Goal: Task Accomplishment & Management: Complete application form

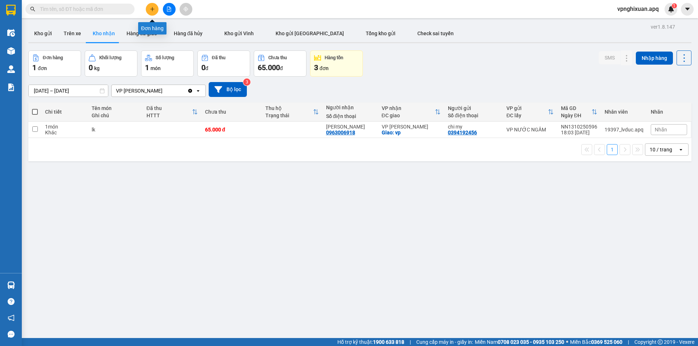
click at [150, 8] on icon "plus" at bounding box center [152, 9] width 5 height 5
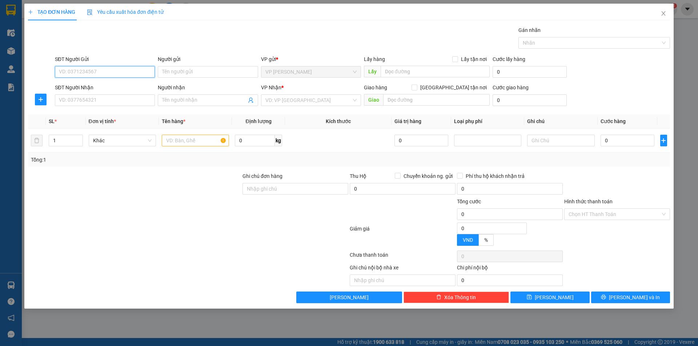
click at [103, 77] on input "SĐT Người Gửi" at bounding box center [105, 72] width 100 height 12
click at [97, 73] on input "SĐT Người Gửi" at bounding box center [105, 72] width 100 height 12
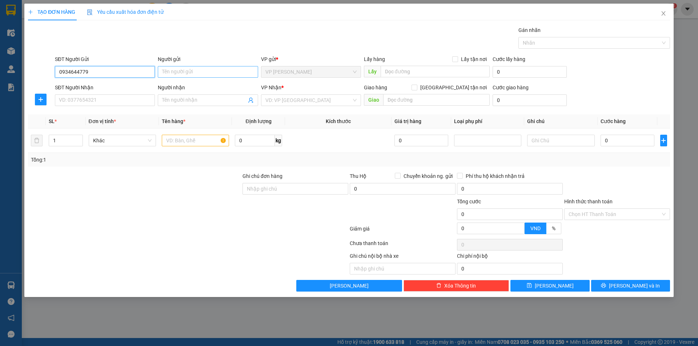
type input "0934644779"
click at [185, 73] on input "Người gửi" at bounding box center [208, 72] width 100 height 12
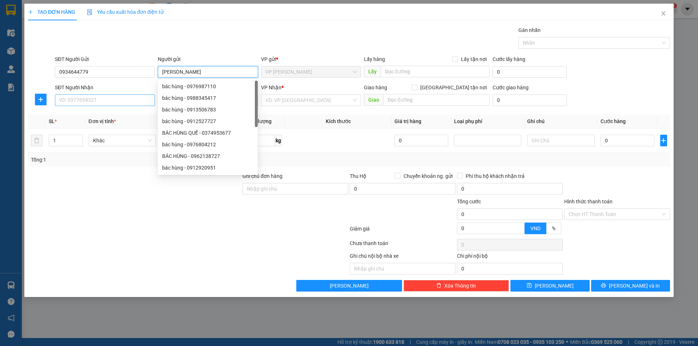
type input "[PERSON_NAME]"
click at [100, 100] on input "SĐT Người Nhận" at bounding box center [105, 101] width 100 height 12
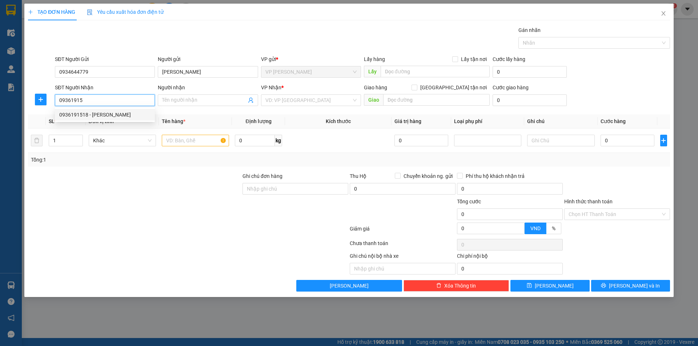
click at [115, 117] on div "0936191518 - [PERSON_NAME]" at bounding box center [104, 115] width 91 height 8
type input "0936191518"
type input "sin chan"
type input "0936191678"
click at [188, 103] on input "sin chan" at bounding box center [204, 100] width 84 height 8
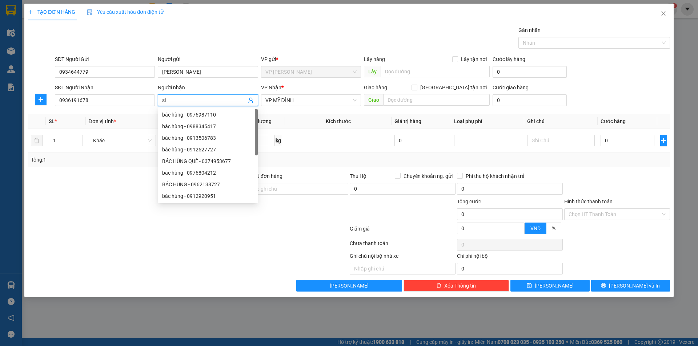
type input "s"
type input "Thông"
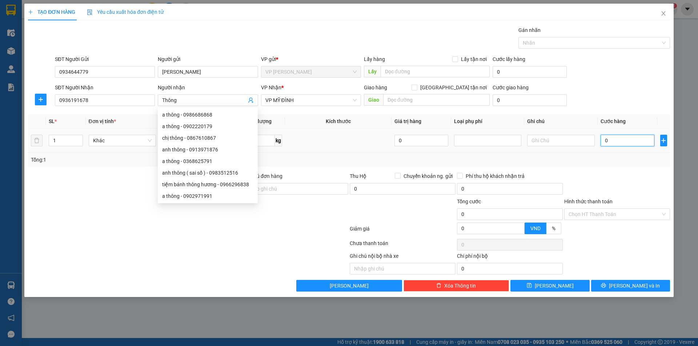
click at [617, 136] on input "0" at bounding box center [628, 141] width 54 height 12
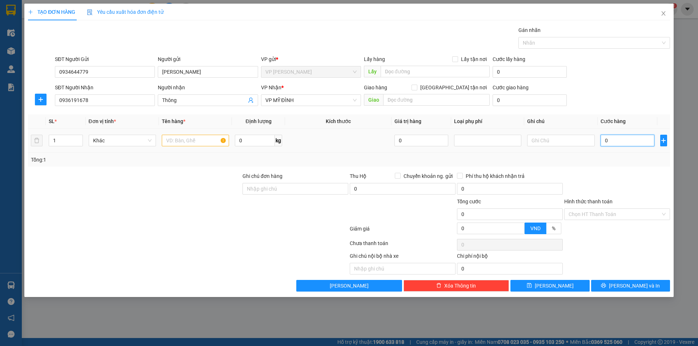
type input "5"
type input "50"
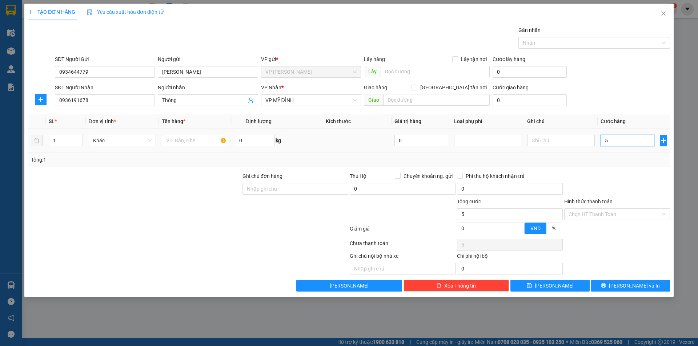
type input "50"
type input "500"
type input "5.000"
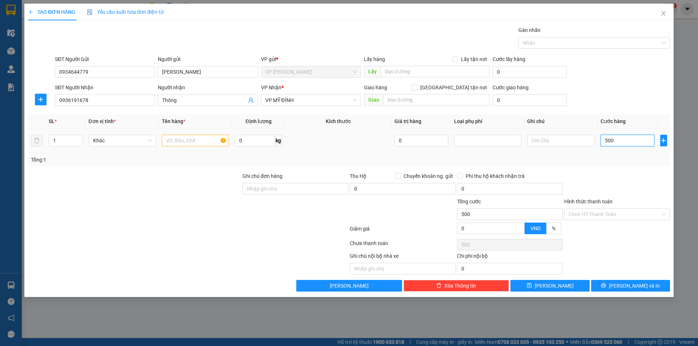
type input "5.000"
type input "50.000"
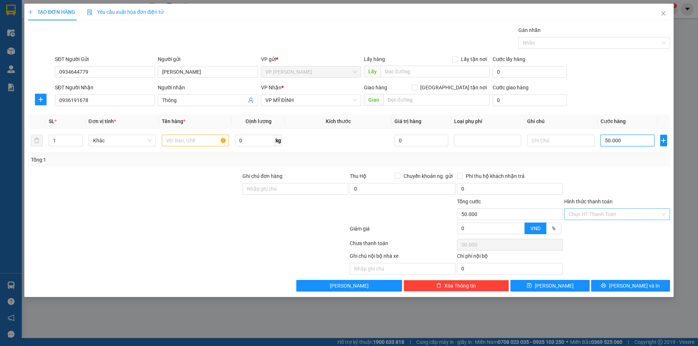
type input "50.000"
click at [621, 215] on input "Hình thức thanh toán" at bounding box center [615, 214] width 92 height 11
click at [606, 229] on div "Tại văn phòng" at bounding box center [617, 229] width 97 height 8
type input "0"
click at [625, 285] on span "[PERSON_NAME] và In" at bounding box center [634, 286] width 51 height 8
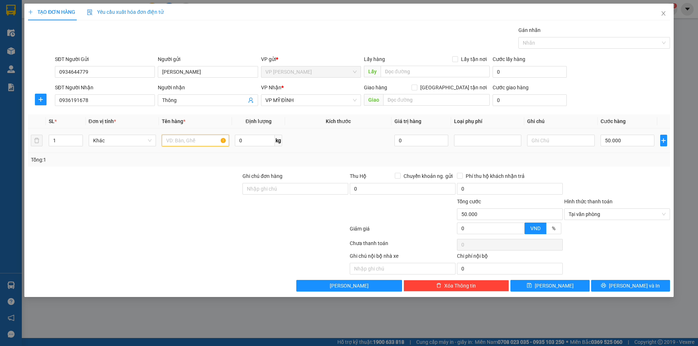
click at [189, 140] on input "text" at bounding box center [195, 141] width 67 height 12
click at [610, 213] on span "Tại văn phòng" at bounding box center [617, 214] width 97 height 11
type input "Thuốc bắc"
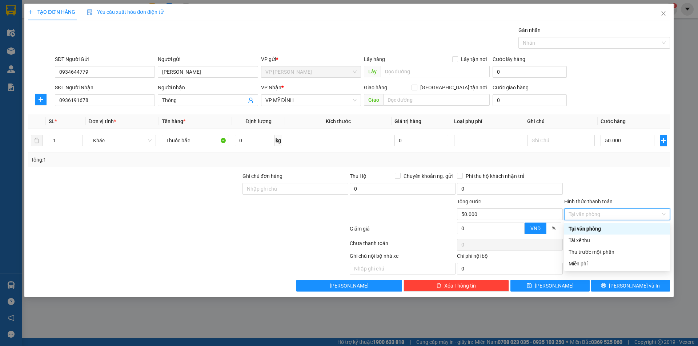
click at [607, 228] on div "Tại văn phòng" at bounding box center [617, 229] width 97 height 8
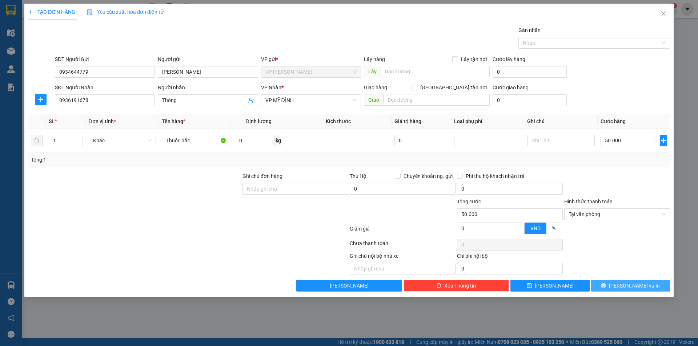
click at [626, 285] on span "[PERSON_NAME] và In" at bounding box center [634, 286] width 51 height 8
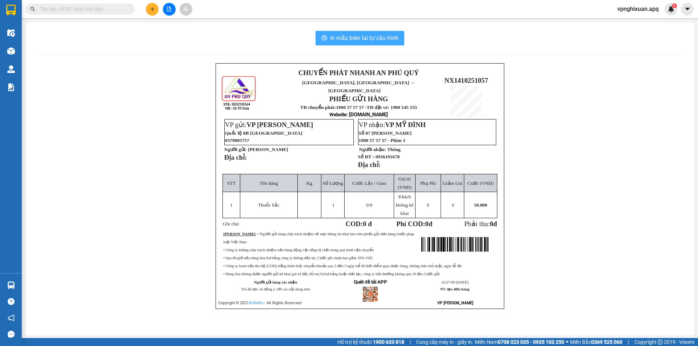
click at [362, 40] on span "In mẫu biên lai tự cấu hình" at bounding box center [364, 37] width 68 height 9
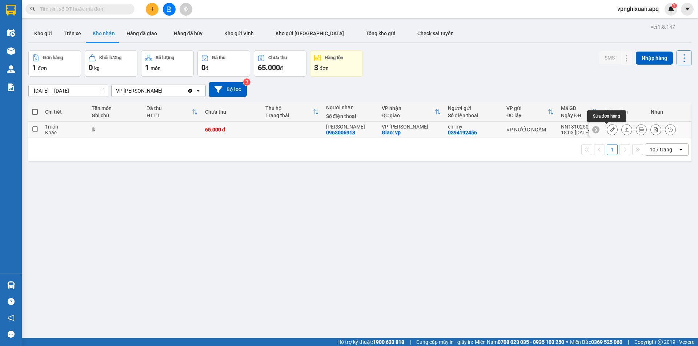
click at [610, 129] on icon at bounding box center [612, 129] width 5 height 5
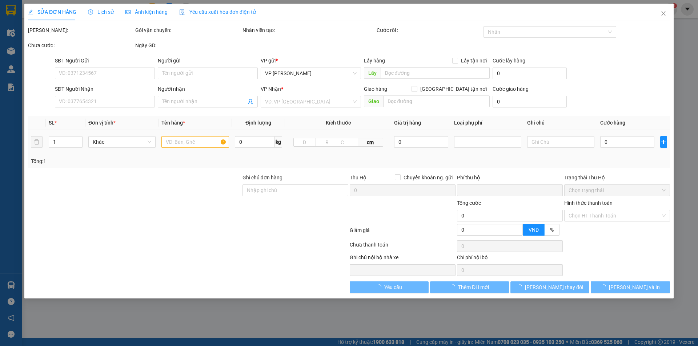
type input "0394192456"
type input "chi my"
type input "0963006918"
type input "[PERSON_NAME]"
checkbox input "true"
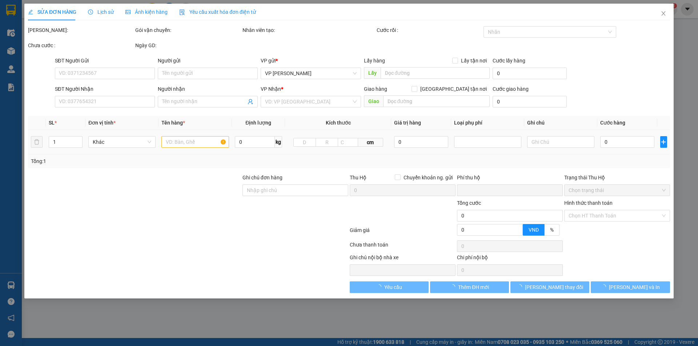
type input "vp"
type input "0"
type input "65.000"
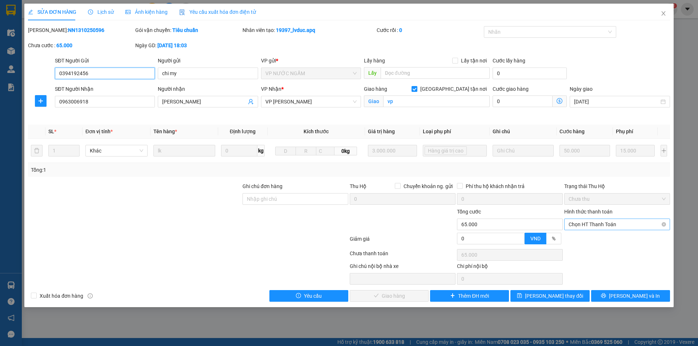
click at [590, 224] on span "Chọn HT Thanh Toán" at bounding box center [617, 224] width 97 height 11
click at [585, 240] on div "Tại văn phòng" at bounding box center [617, 239] width 97 height 8
type input "0"
click at [402, 294] on span "[PERSON_NAME] và Giao hàng" at bounding box center [399, 296] width 70 height 8
